Goal: Find specific page/section: Find specific page/section

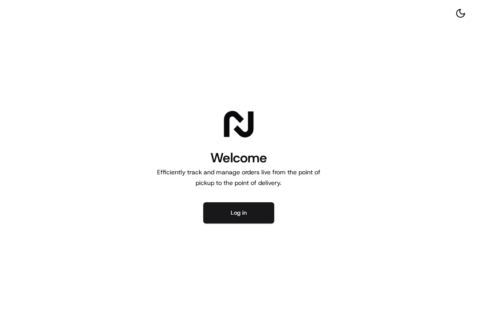
click at [214, 207] on button "Log in" at bounding box center [238, 212] width 71 height 21
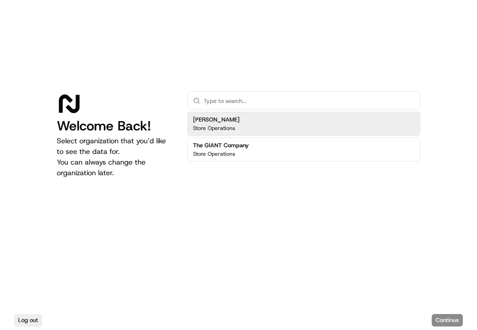
click at [266, 125] on div "Martin's Store Operations" at bounding box center [303, 124] width 233 height 24
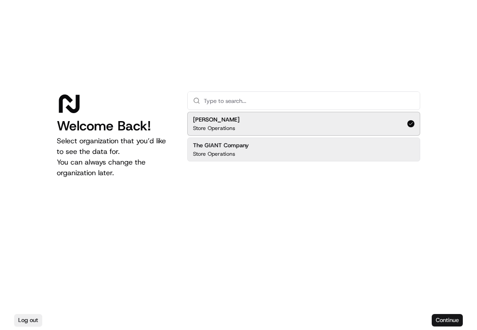
click at [444, 317] on button "Continue" at bounding box center [446, 320] width 31 height 12
